Goal: Transaction & Acquisition: Purchase product/service

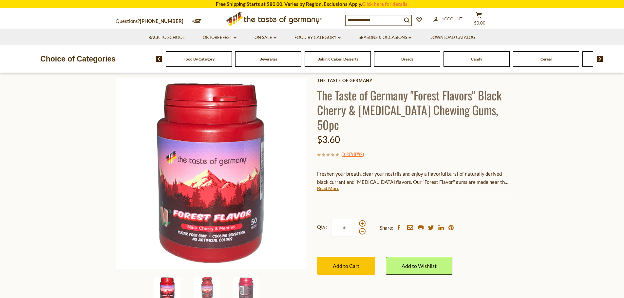
scroll to position [98, 0]
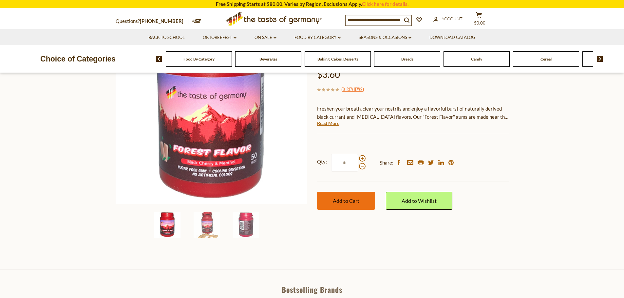
click at [349, 192] on button "Add to Cart" at bounding box center [346, 201] width 58 height 18
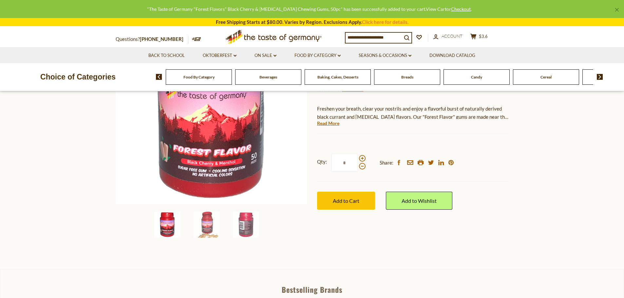
click at [426, 7] on link "View Cart" at bounding box center [436, 9] width 21 height 6
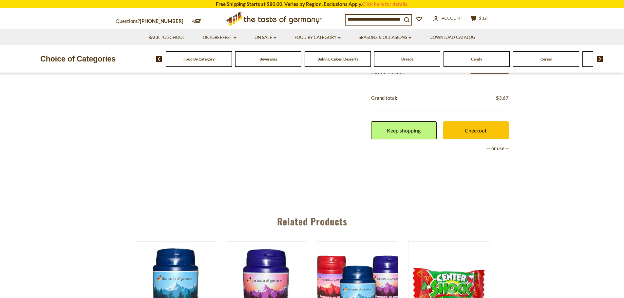
scroll to position [131, 0]
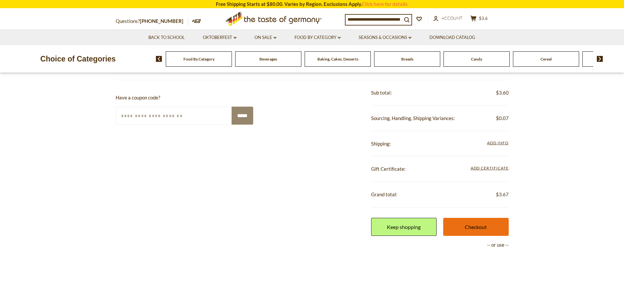
click at [470, 224] on link "Checkout" at bounding box center [476, 227] width 66 height 18
